Goal: Task Accomplishment & Management: Manage account settings

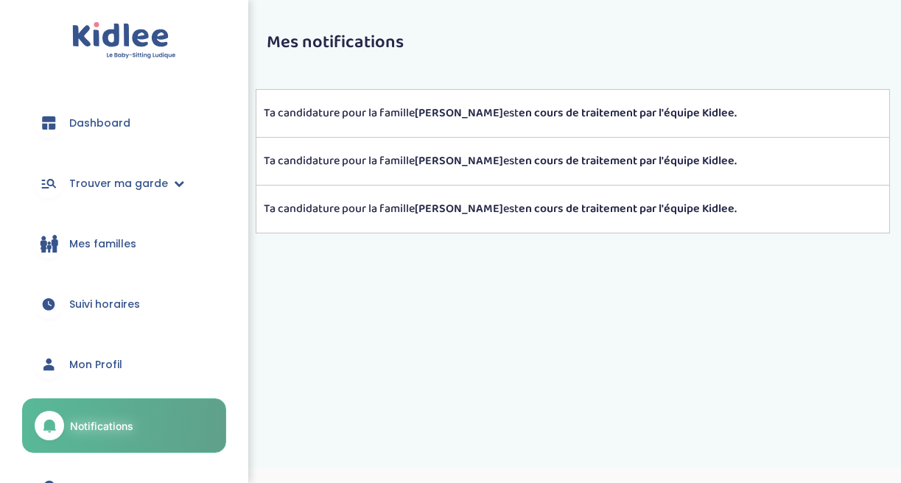
click at [460, 215] on strong "Jeremy L." at bounding box center [459, 209] width 88 height 18
click at [109, 119] on span "Dashboard" at bounding box center [99, 123] width 61 height 15
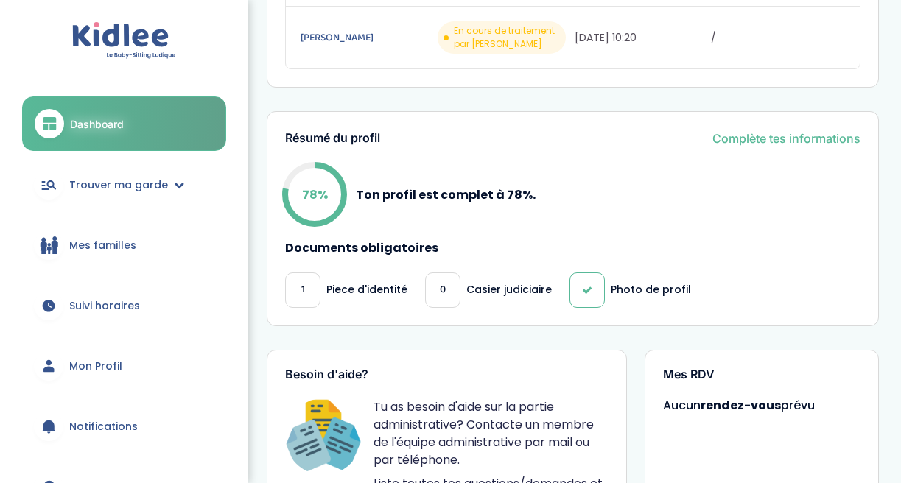
scroll to position [470, 0]
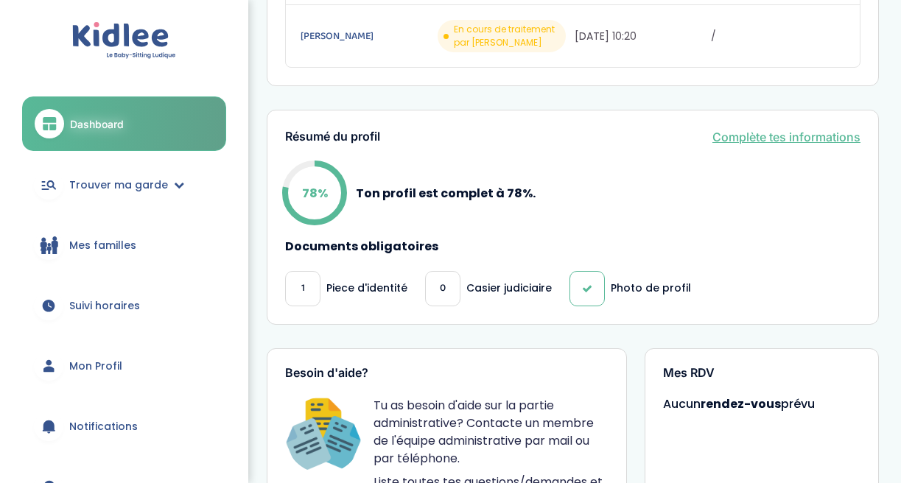
click at [301, 281] on span "1" at bounding box center [303, 288] width 4 height 15
click at [436, 271] on div "0" at bounding box center [442, 288] width 35 height 35
click at [442, 281] on span "0" at bounding box center [443, 288] width 6 height 15
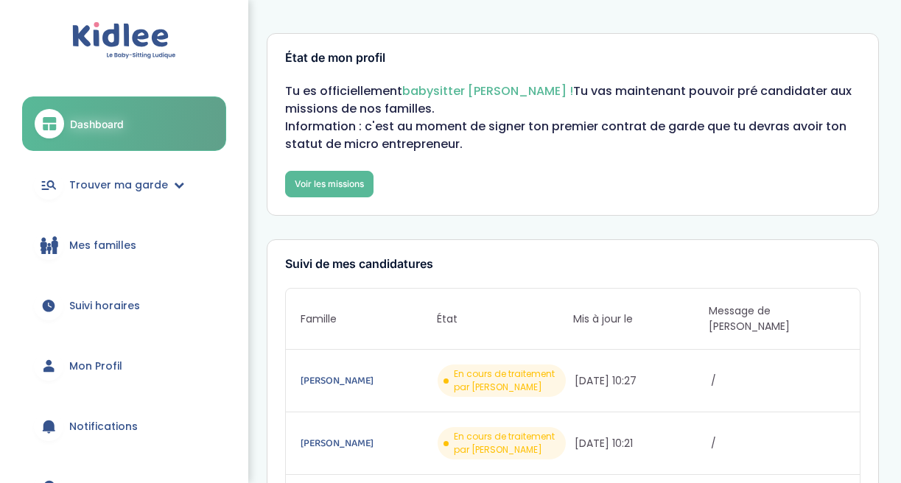
scroll to position [0, 0]
click at [343, 188] on link "Voir les missions" at bounding box center [329, 184] width 88 height 27
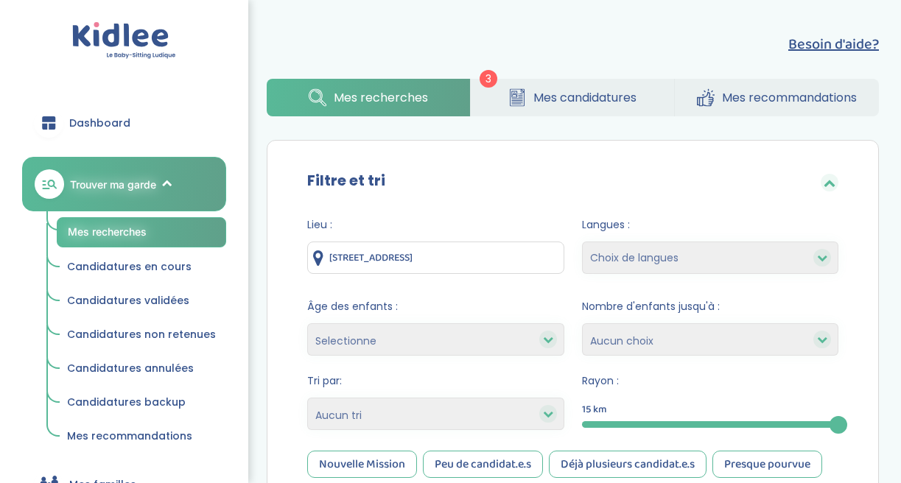
click at [560, 94] on span "Mes candidatures" at bounding box center [584, 97] width 103 height 18
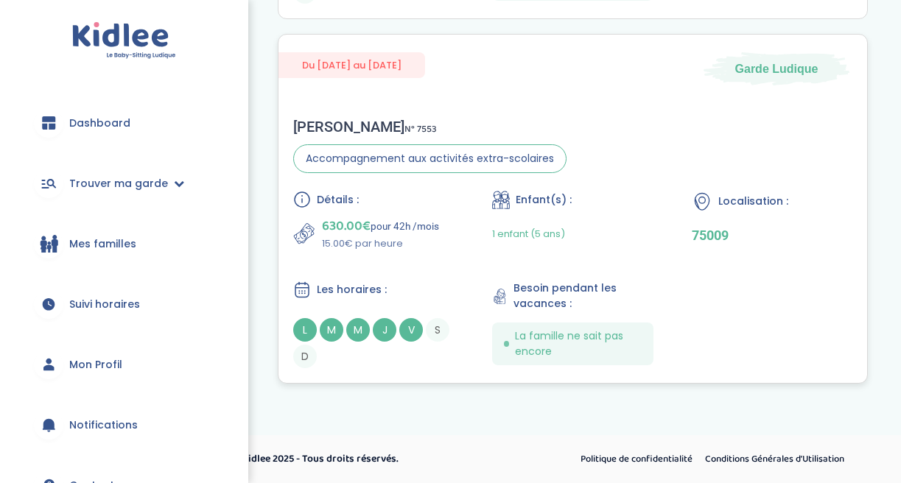
scroll to position [1084, 0]
